Goal: Task Accomplishment & Management: Manage account settings

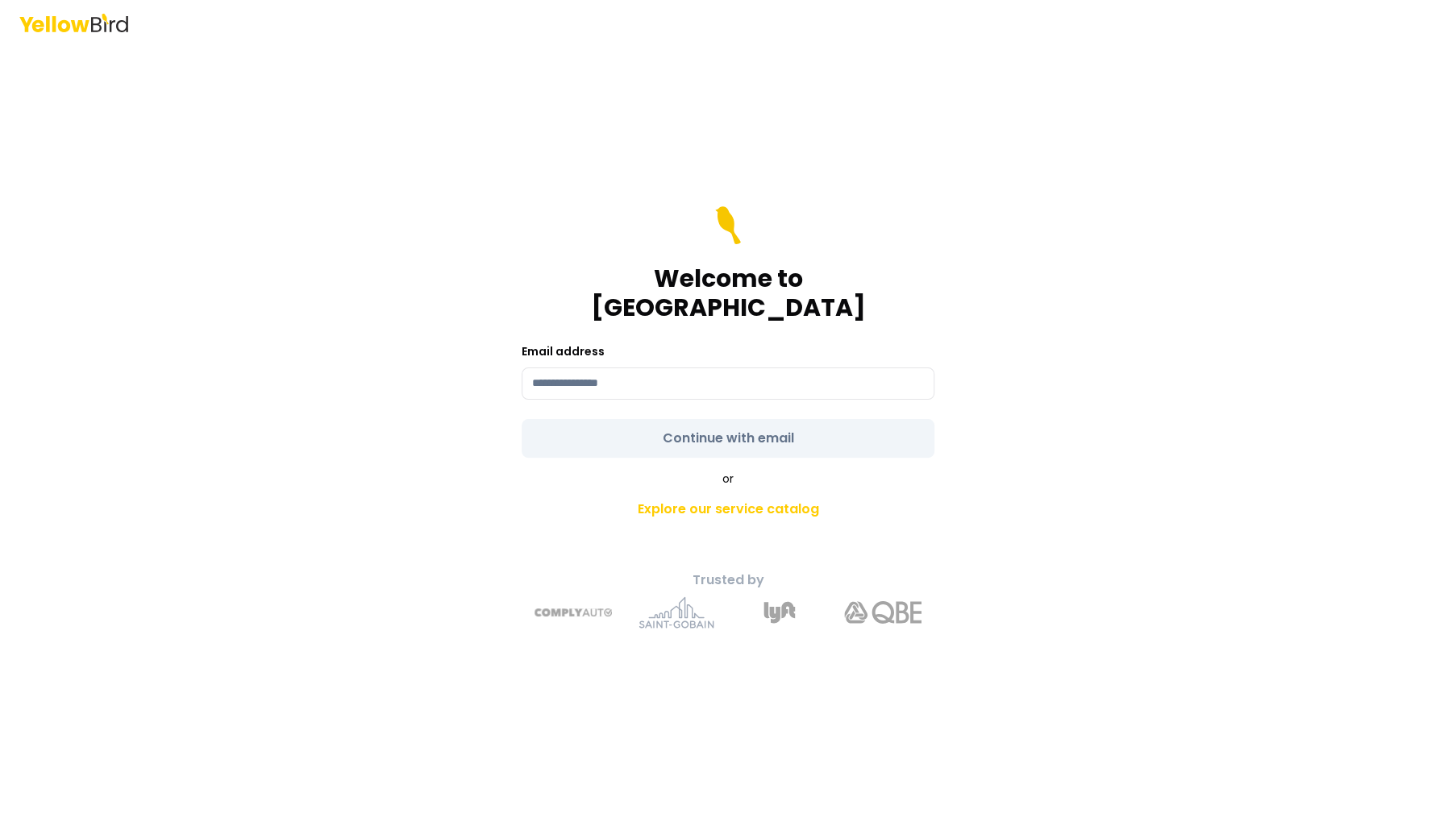
click at [588, 343] on label "Email address" at bounding box center [563, 351] width 83 height 16
click at [583, 368] on input at bounding box center [728, 384] width 412 height 32
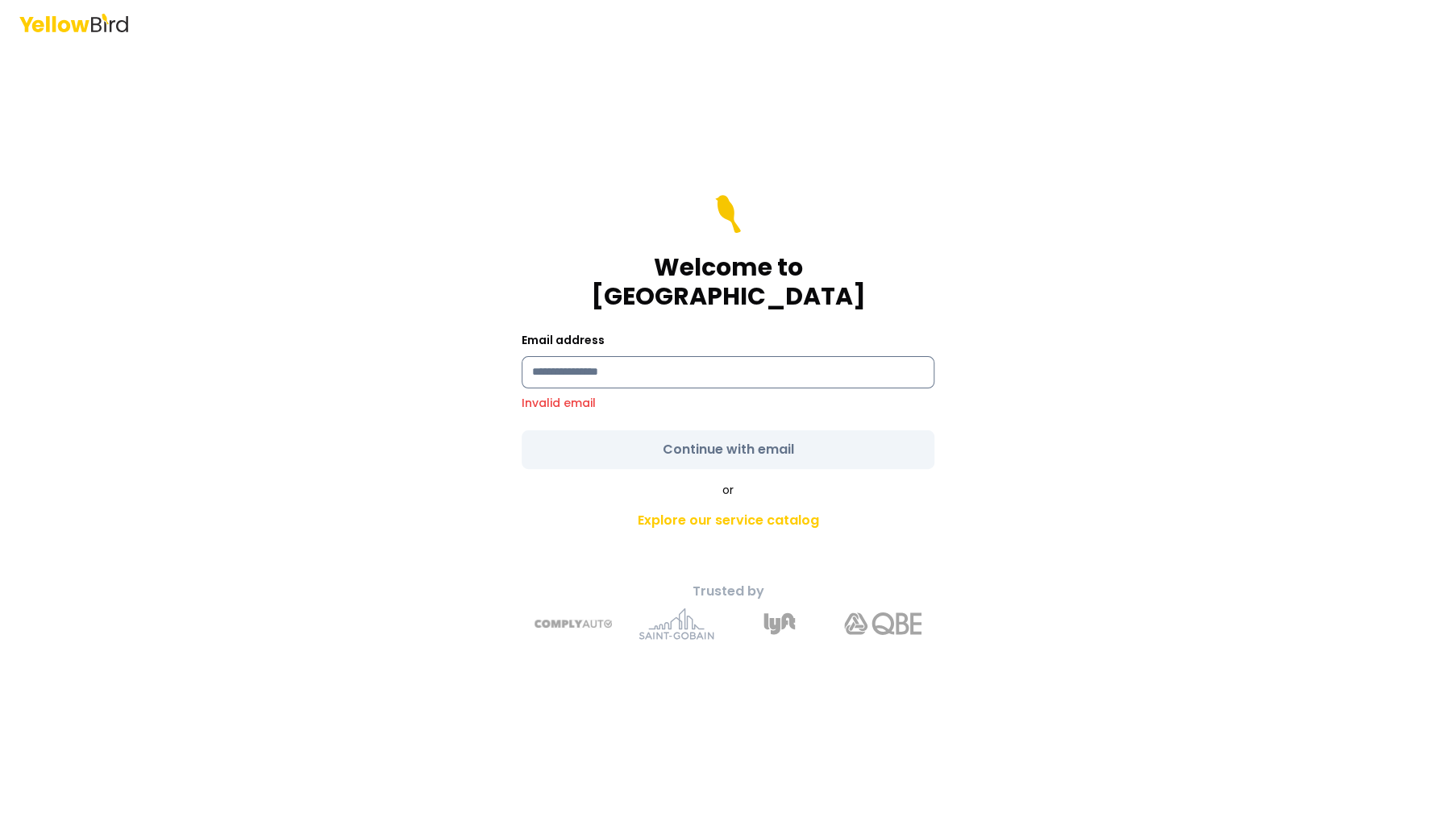
type input "**********"
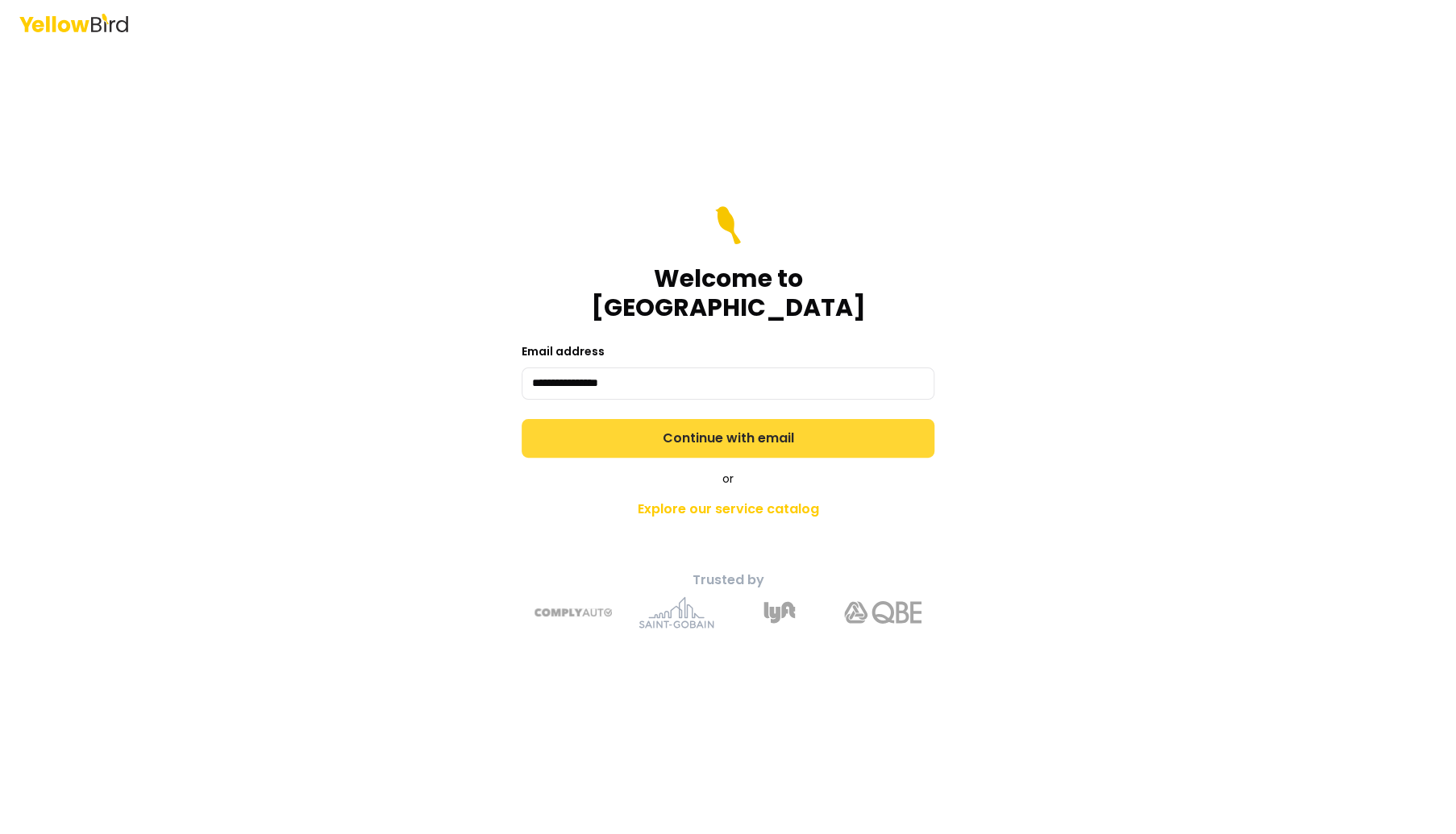
click at [701, 431] on button "Continue with email" at bounding box center [728, 438] width 412 height 39
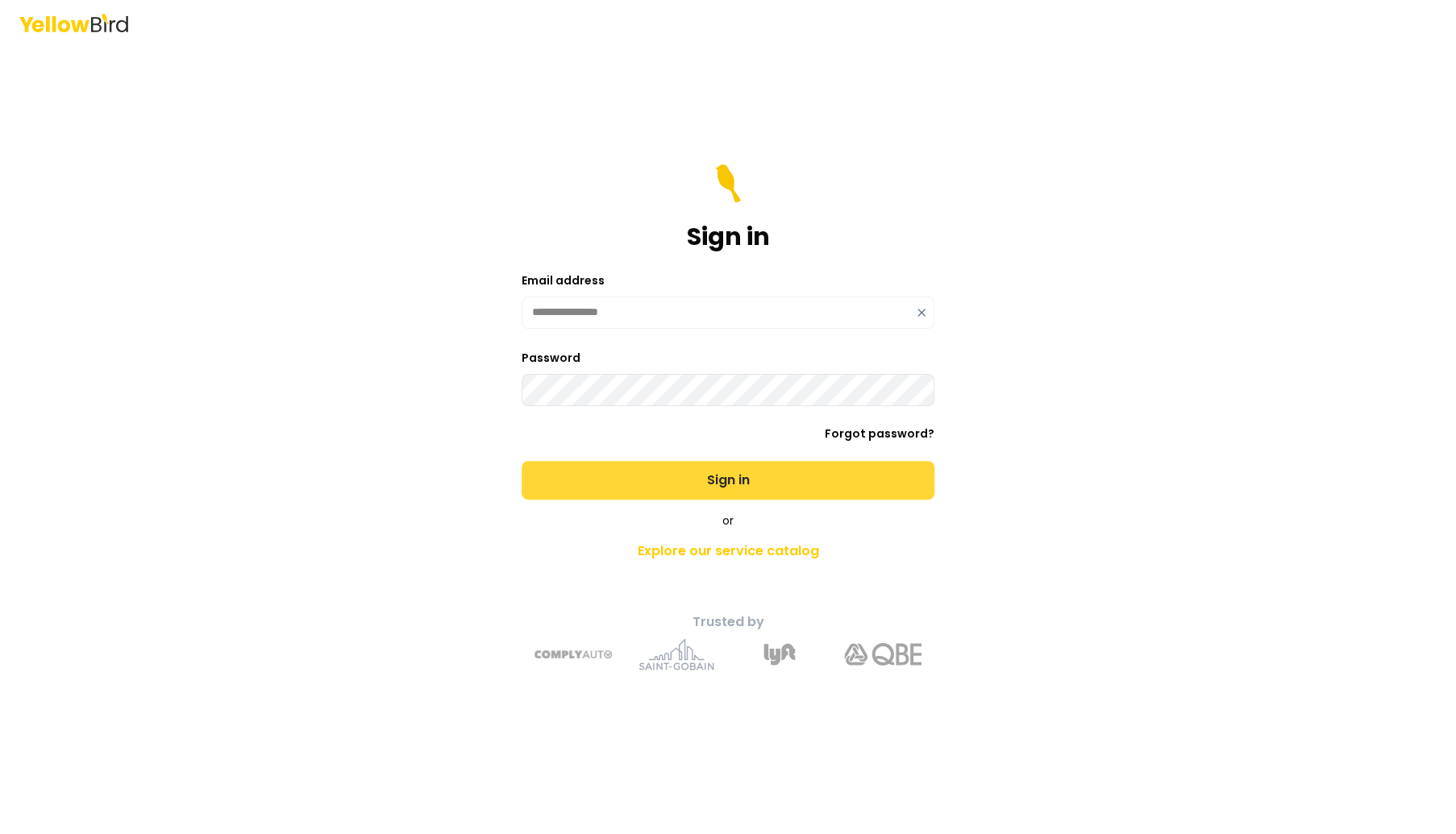
click at [694, 484] on button "Sign in" at bounding box center [728, 480] width 412 height 39
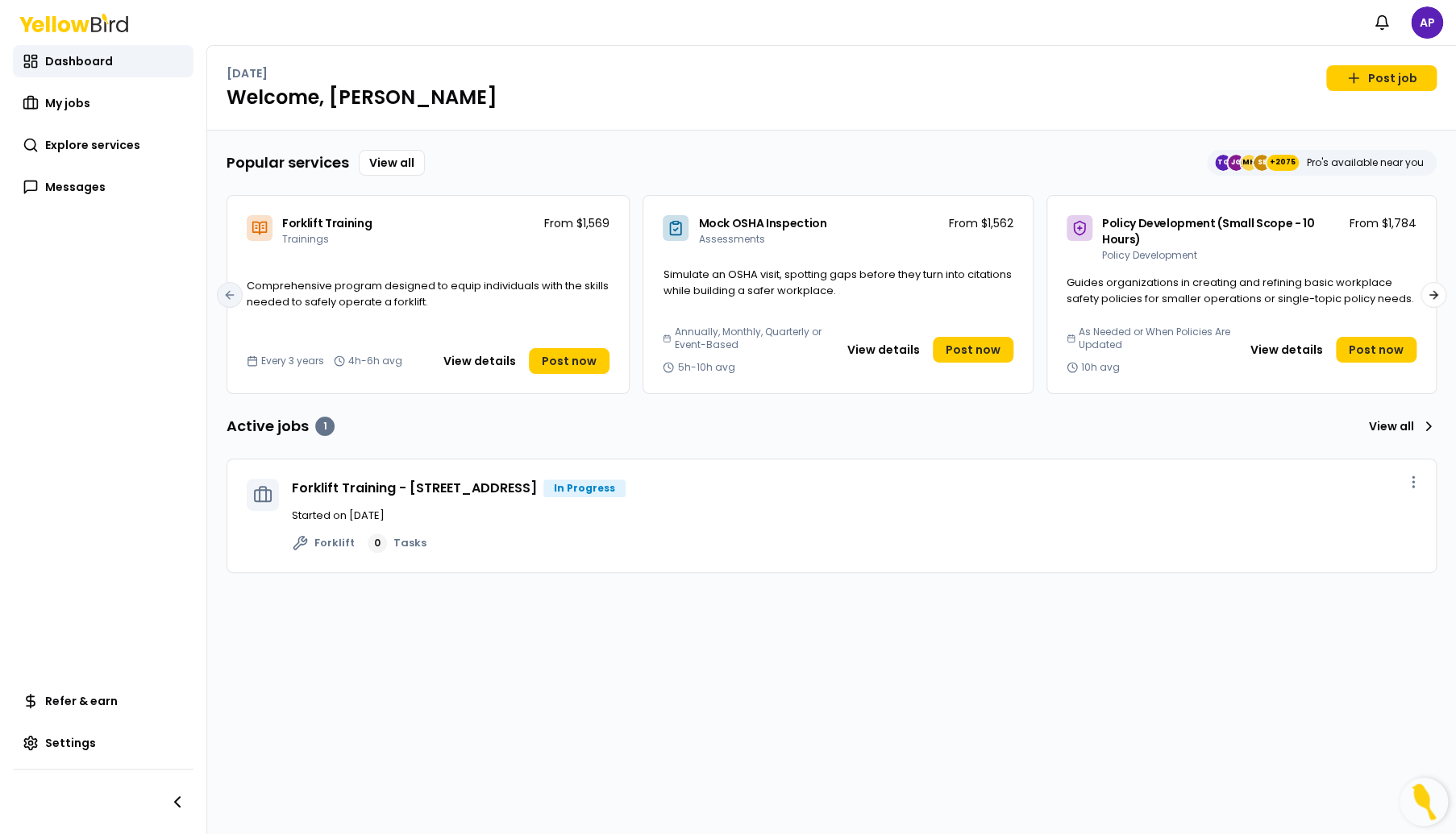
drag, startPoint x: 72, startPoint y: 106, endPoint x: 97, endPoint y: 125, distance: 31.4
click at [72, 106] on span "My jobs" at bounding box center [68, 103] width 46 height 16
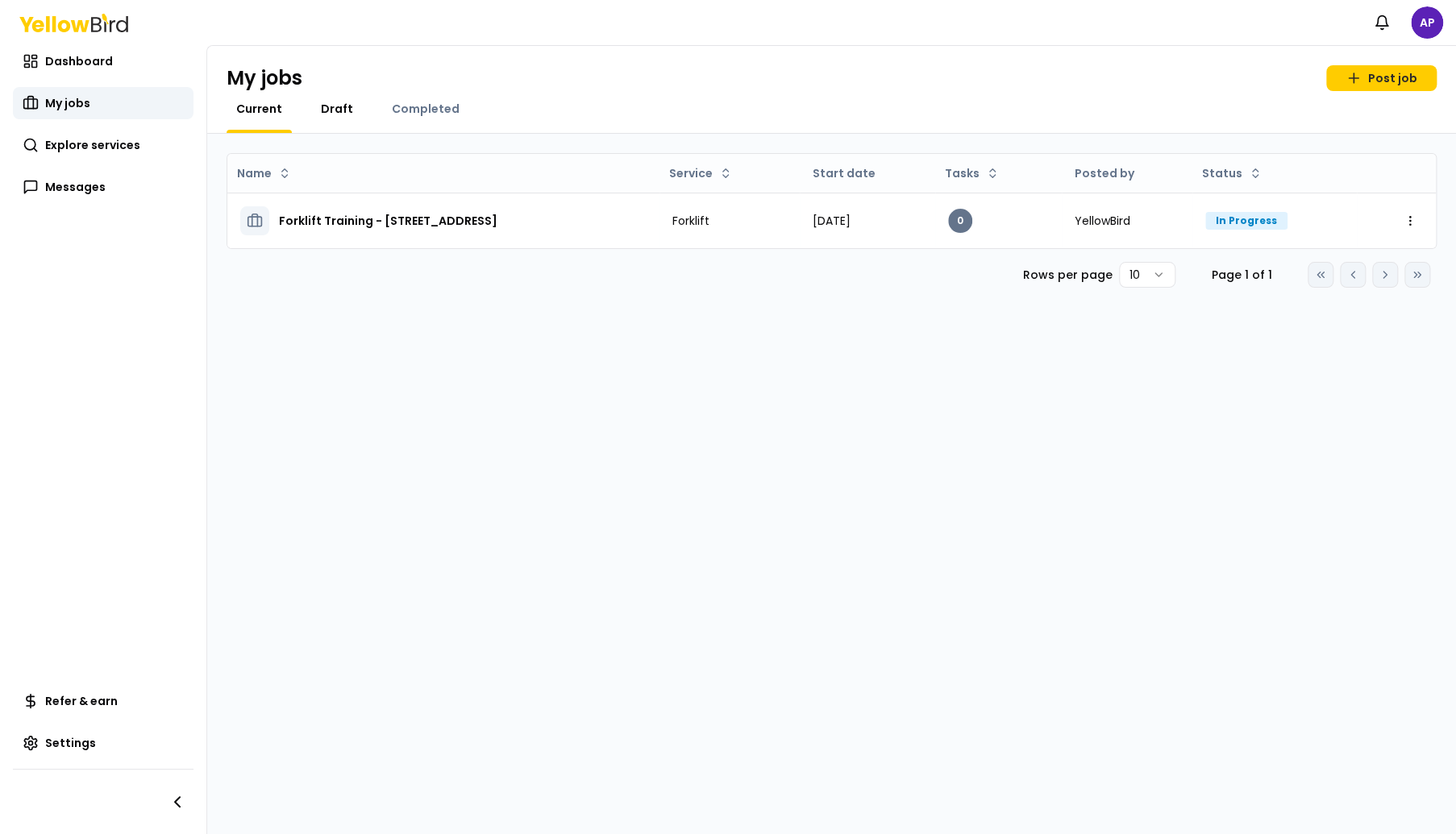
click at [335, 111] on span "Draft" at bounding box center [337, 108] width 32 height 16
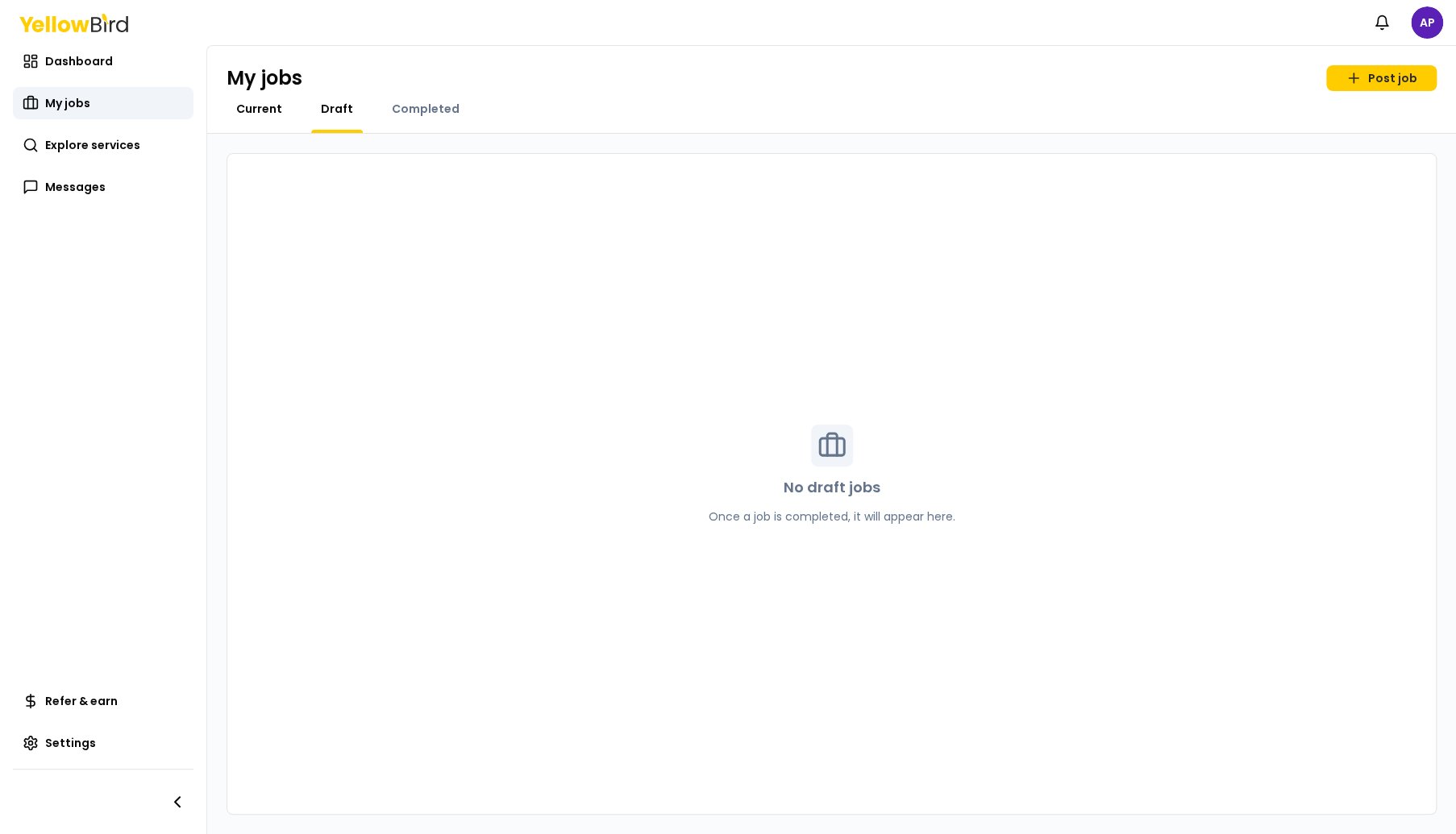
click at [284, 105] on link "Current" at bounding box center [259, 108] width 66 height 16
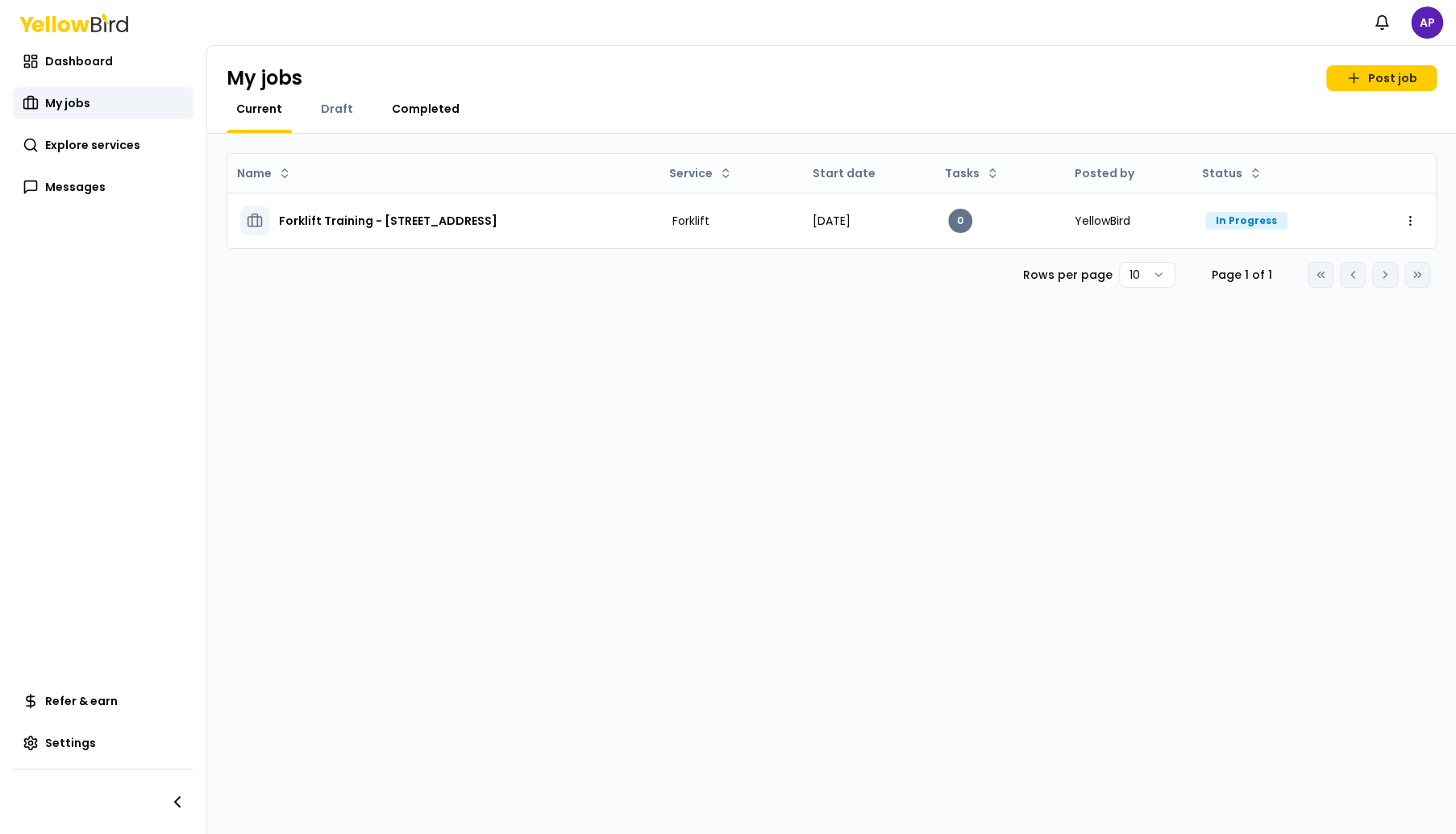
click at [432, 111] on span "Completed" at bounding box center [425, 108] width 67 height 16
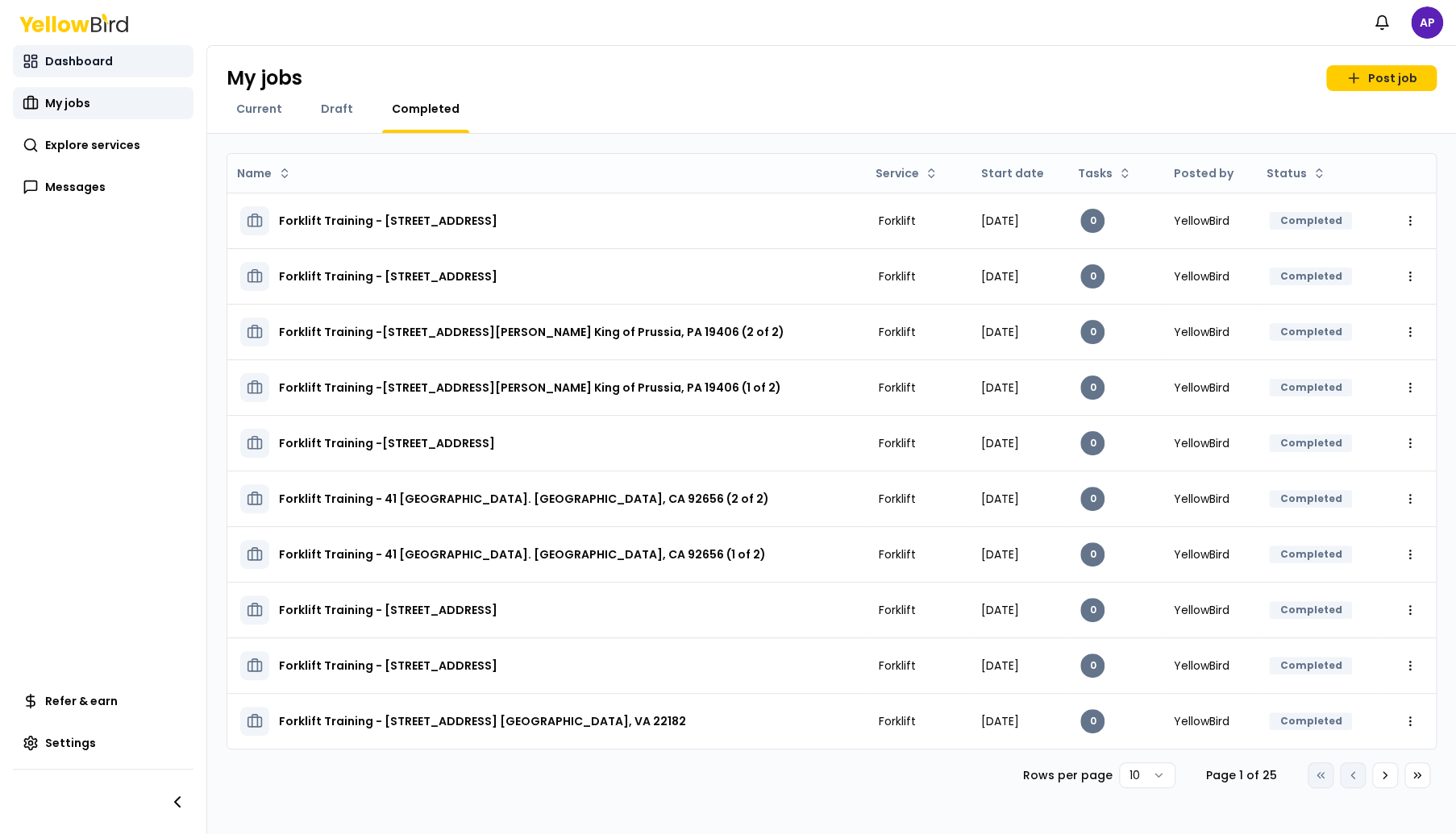
click at [81, 61] on span "Dashboard" at bounding box center [79, 61] width 67 height 16
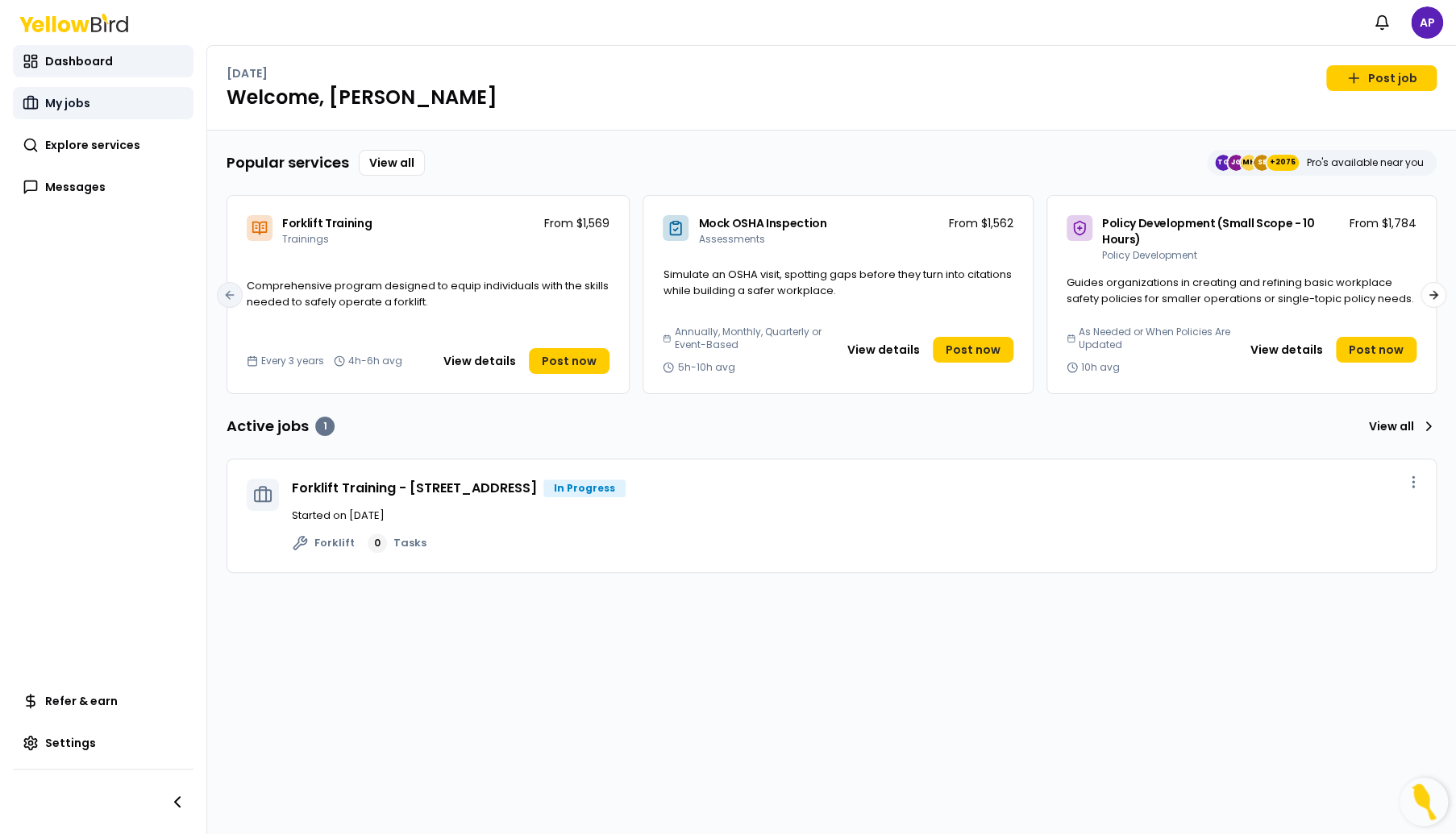
click at [92, 106] on link "My jobs" at bounding box center [104, 104] width 181 height 32
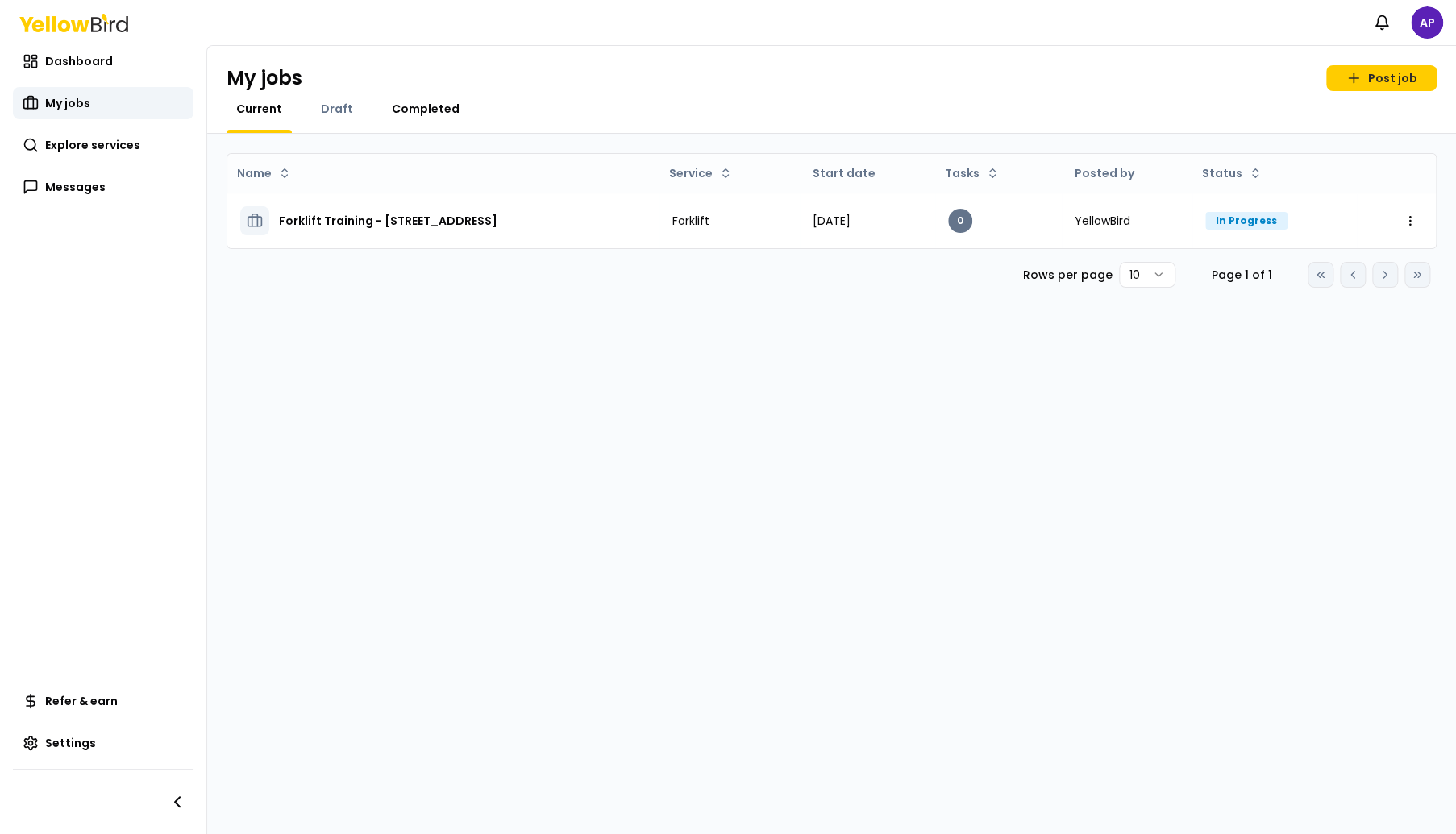
click at [407, 104] on span "Completed" at bounding box center [425, 108] width 67 height 16
